Goal: Obtain resource: Download file/media

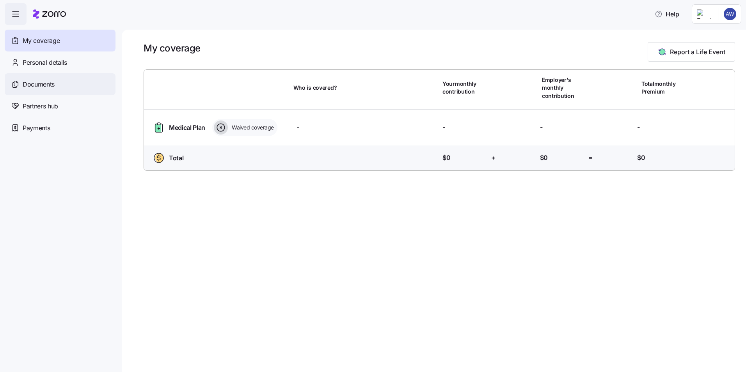
click at [32, 87] on span "Documents" at bounding box center [39, 85] width 32 height 10
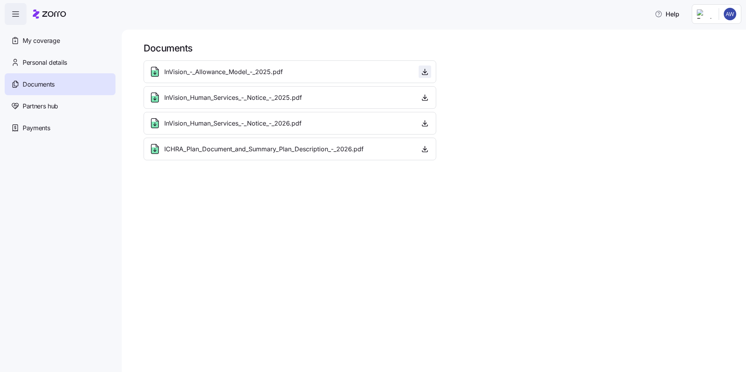
click at [426, 74] on icon "button" at bounding box center [425, 72] width 8 height 8
click at [428, 98] on icon "button" at bounding box center [425, 98] width 8 height 8
click at [424, 123] on icon "button" at bounding box center [425, 123] width 8 height 8
click at [429, 150] on span "button" at bounding box center [425, 149] width 12 height 12
click at [426, 149] on icon "button" at bounding box center [425, 149] width 8 height 8
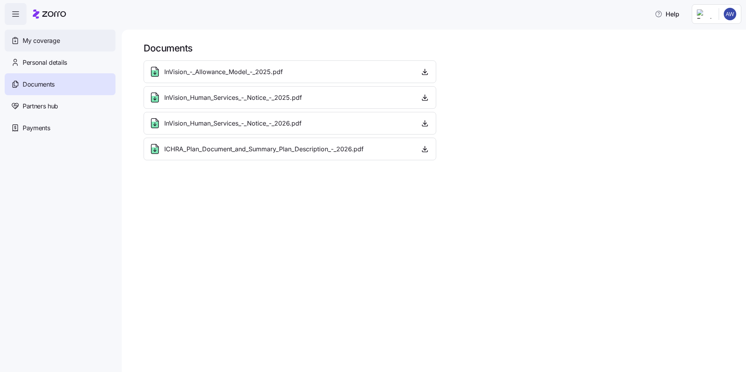
click at [35, 44] on span "My coverage" at bounding box center [41, 41] width 37 height 10
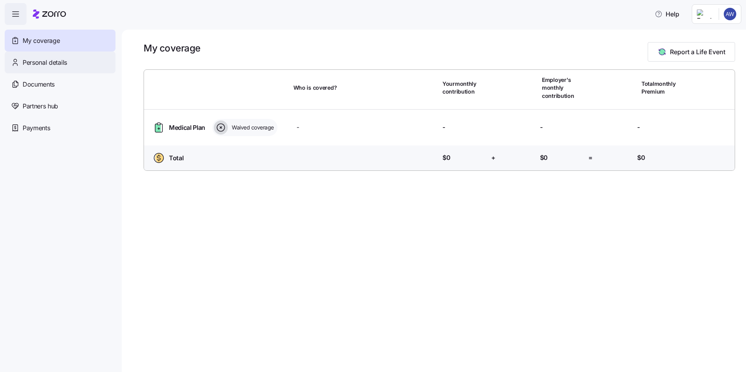
click at [46, 60] on span "Personal details" at bounding box center [45, 63] width 44 height 10
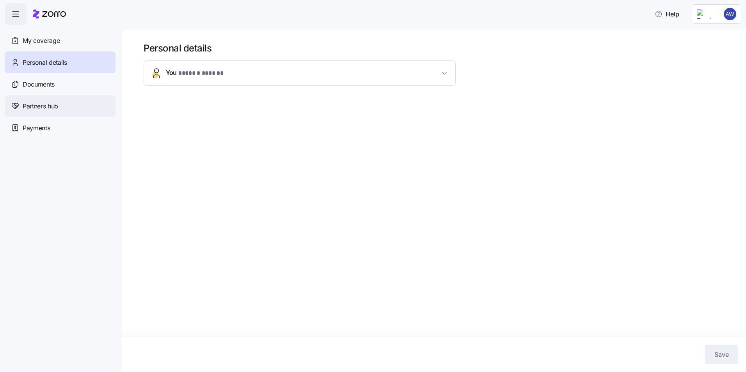
click at [44, 106] on span "Partners hub" at bounding box center [40, 106] width 35 height 10
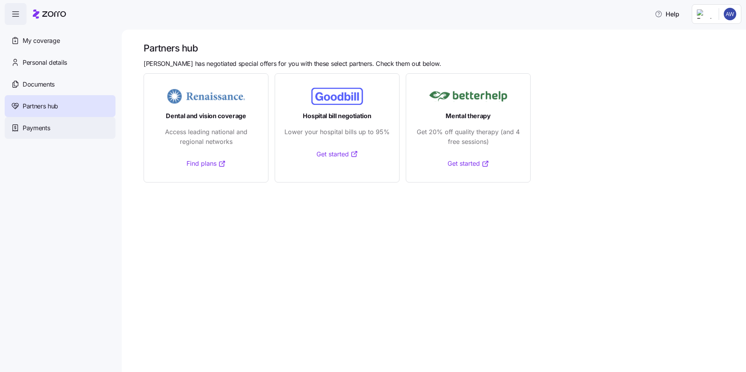
click at [45, 135] on div "Payments" at bounding box center [60, 128] width 111 height 22
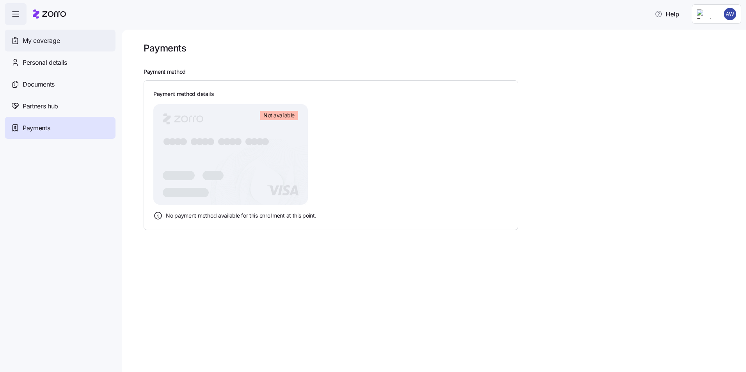
click at [61, 39] on div "My coverage" at bounding box center [60, 41] width 111 height 22
